Goal: Find specific page/section: Find specific page/section

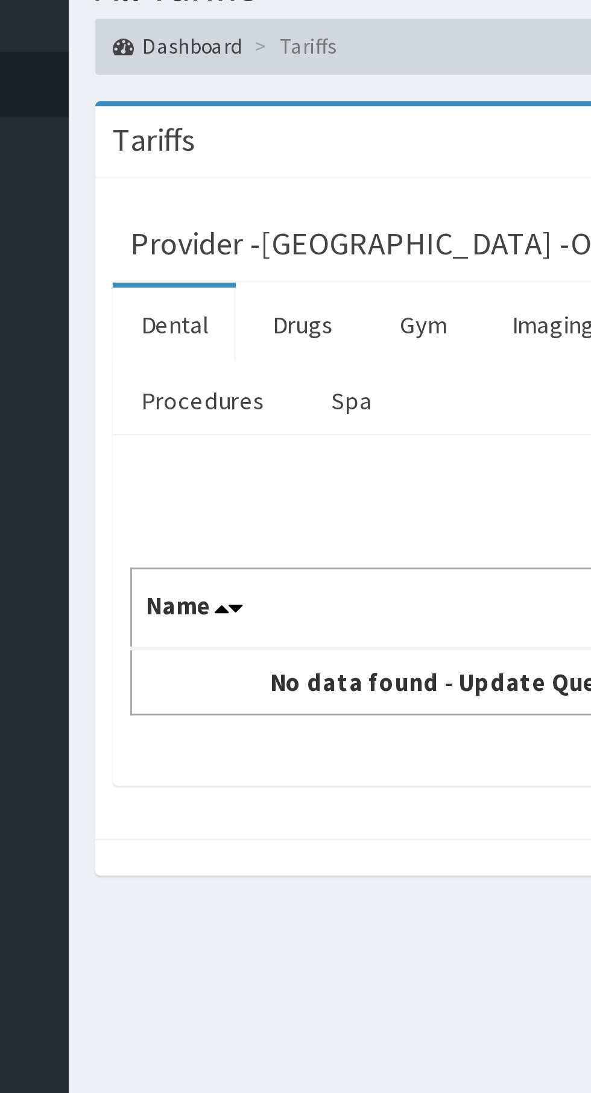
click at [193, 195] on link "Procedures" at bounding box center [185, 188] width 62 height 25
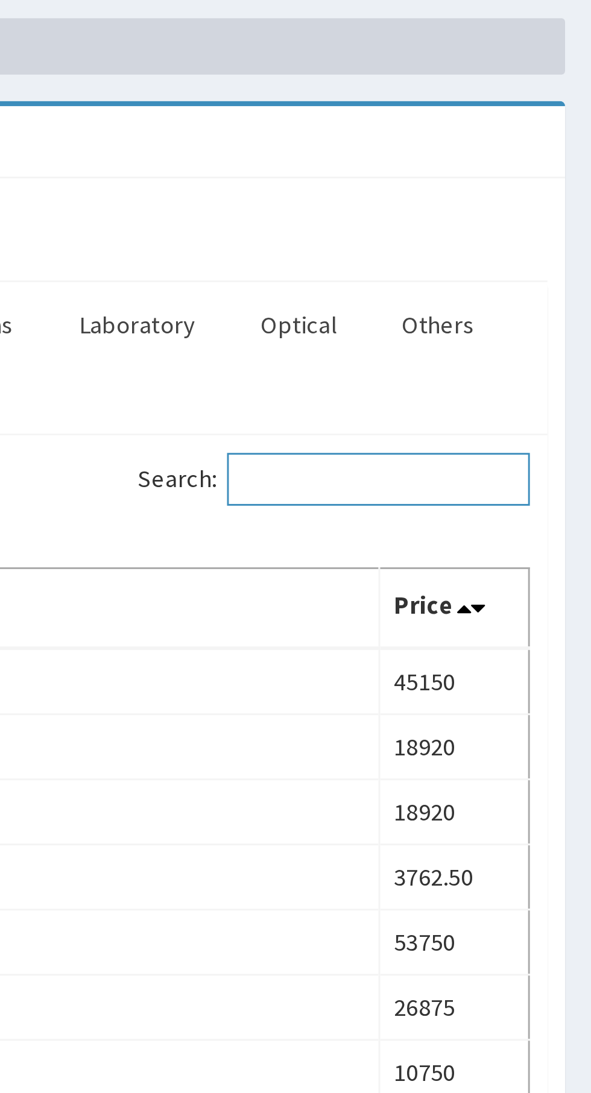
click at [526, 216] on input "Search:" at bounding box center [518, 216] width 104 height 18
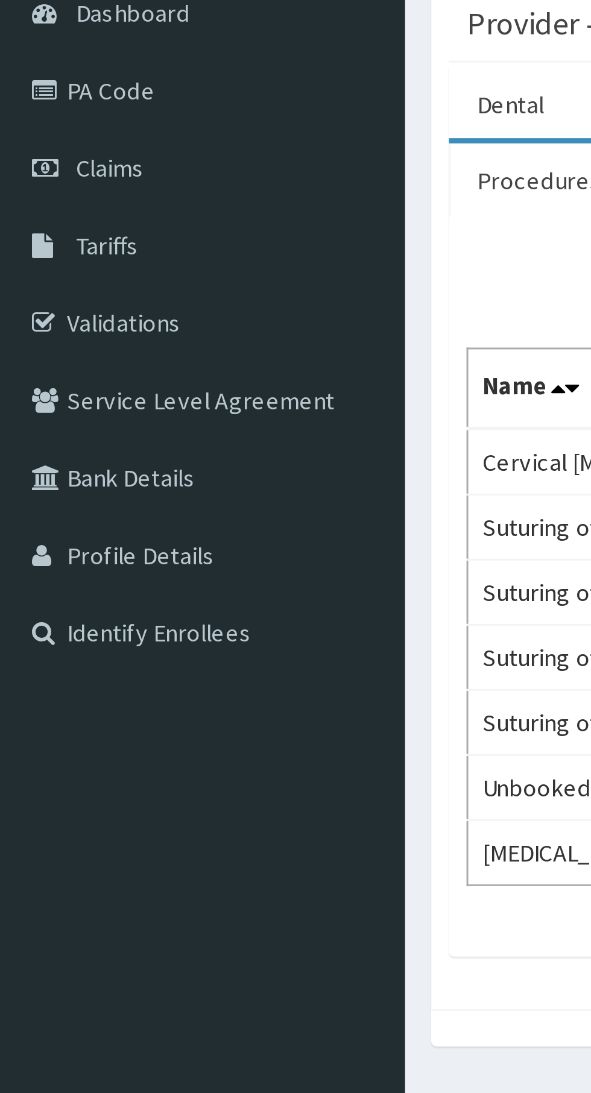
type input "lacer"
click at [39, 167] on link "PA Code" at bounding box center [69, 158] width 139 height 27
